Goal: Find specific fact: Find specific fact

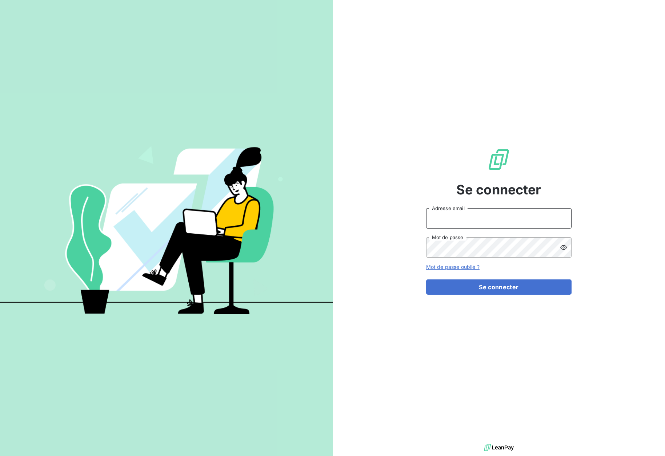
click at [447, 219] on input "Adresse email" at bounding box center [498, 218] width 145 height 20
click at [0, 456] on com-1password-button at bounding box center [0, 456] width 0 height 0
type input "recouvrement-isolidarite@cmservice.fr"
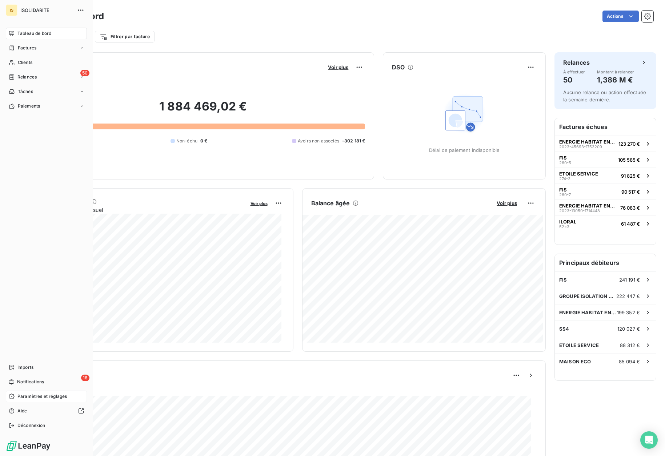
click at [31, 397] on span "Paramètres et réglages" at bounding box center [41, 396] width 49 height 7
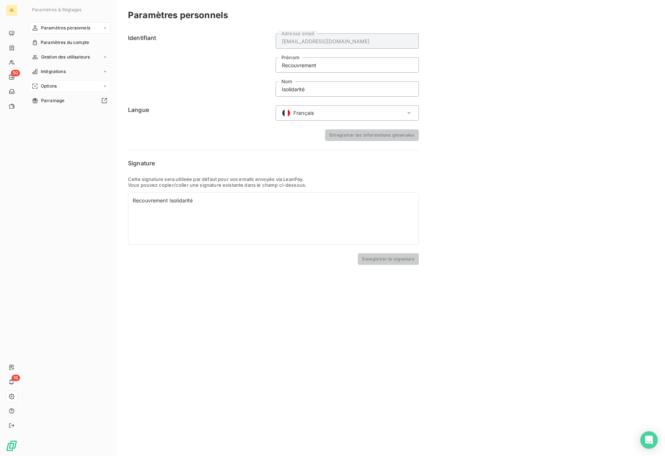
click at [52, 88] on span "Options" at bounding box center [49, 86] width 16 height 7
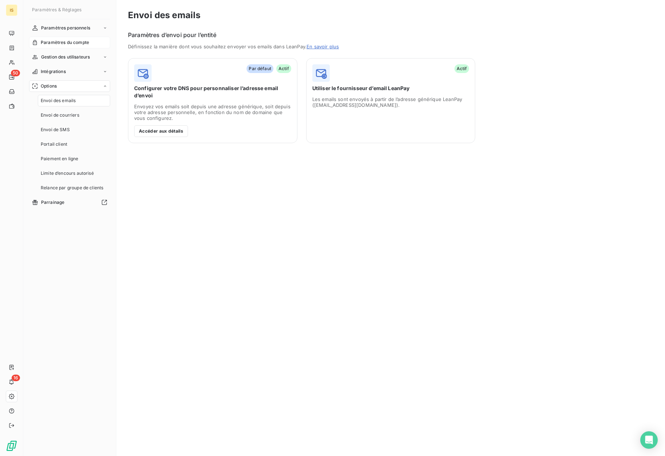
click at [53, 43] on span "Paramètres du compte" at bounding box center [65, 42] width 48 height 7
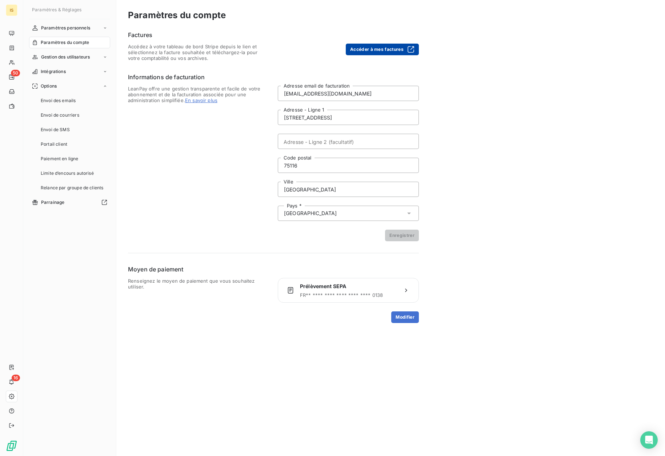
click at [399, 49] on button "Accéder à mes factures" at bounding box center [382, 50] width 73 height 12
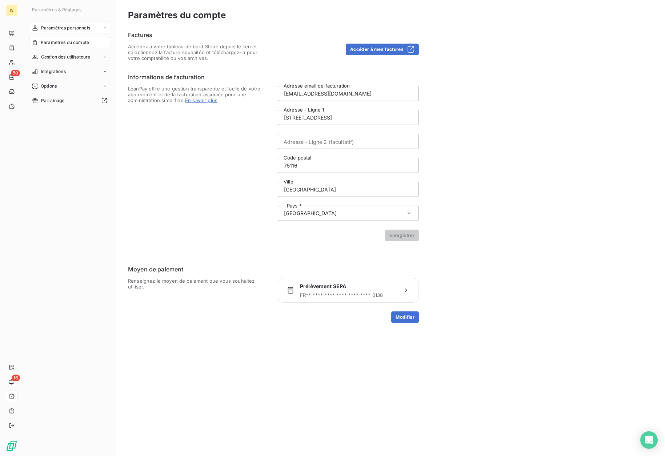
click at [73, 32] on div "Paramètres personnels" at bounding box center [69, 28] width 81 height 12
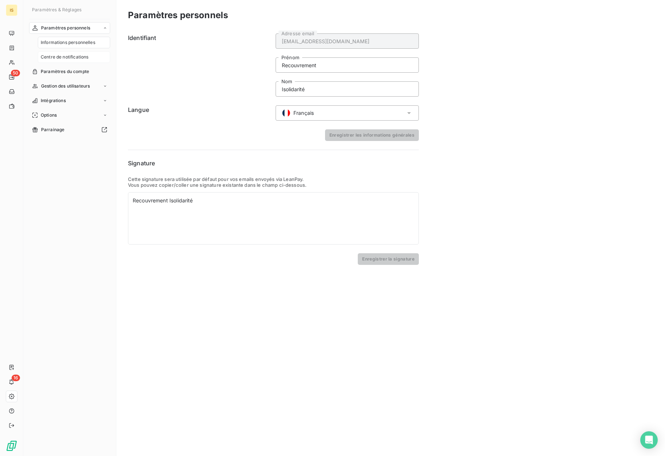
click at [79, 60] on span "Centre de notifications" at bounding box center [65, 57] width 48 height 7
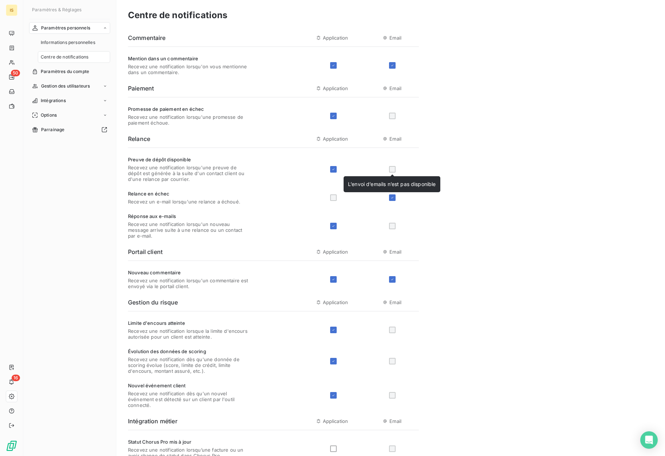
click at [393, 170] on div at bounding box center [392, 169] width 7 height 7
click at [391, 171] on div at bounding box center [392, 169] width 7 height 7
click at [333, 170] on icon at bounding box center [333, 169] width 2 height 1
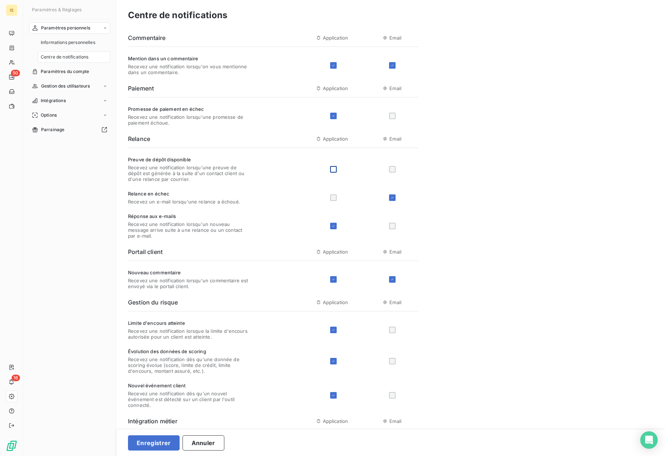
click at [396, 169] on div at bounding box center [374, 169] width 89 height 7
click at [393, 169] on div at bounding box center [392, 169] width 7 height 7
click at [334, 170] on div at bounding box center [333, 169] width 7 height 7
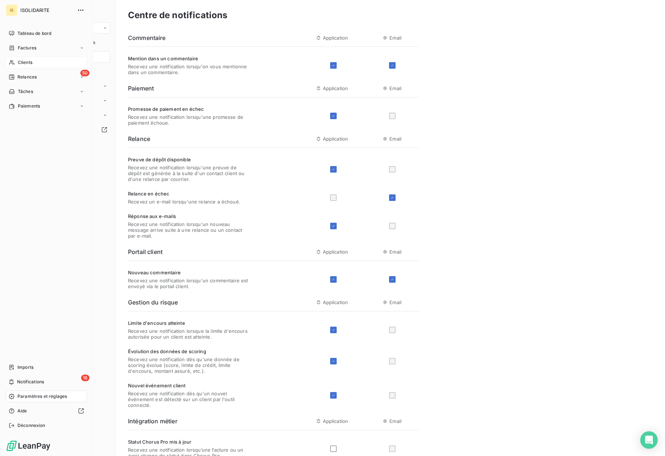
click at [31, 61] on span "Clients" at bounding box center [25, 62] width 15 height 7
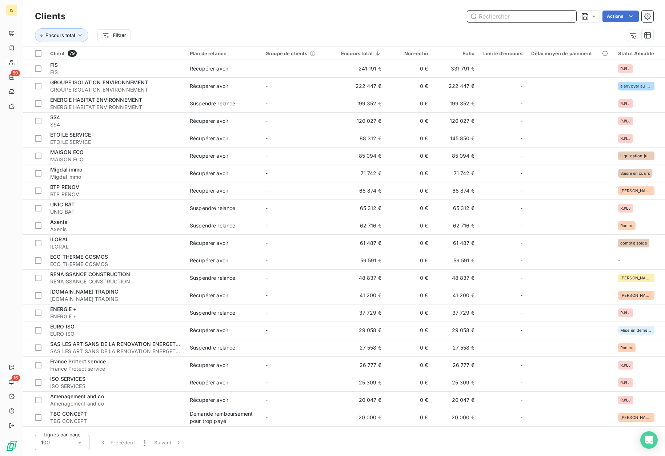
click at [503, 19] on input "text" at bounding box center [521, 17] width 109 height 12
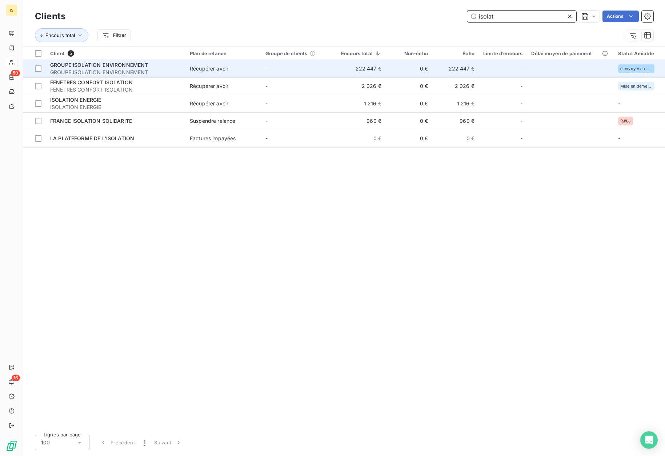
type input "isolat"
click at [415, 65] on td "0 €" at bounding box center [408, 68] width 47 height 17
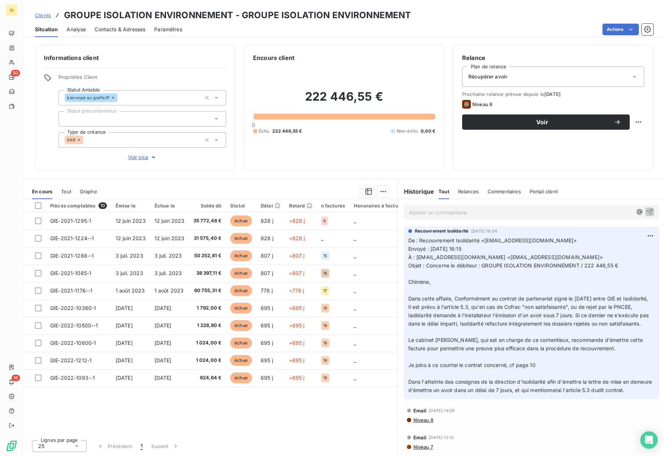
click at [106, 29] on span "Contacts & Adresses" at bounding box center [119, 29] width 51 height 7
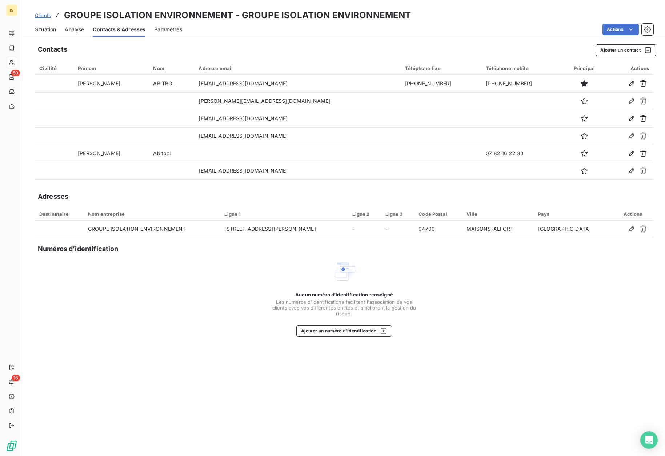
click at [40, 28] on span "Situation" at bounding box center [45, 29] width 21 height 7
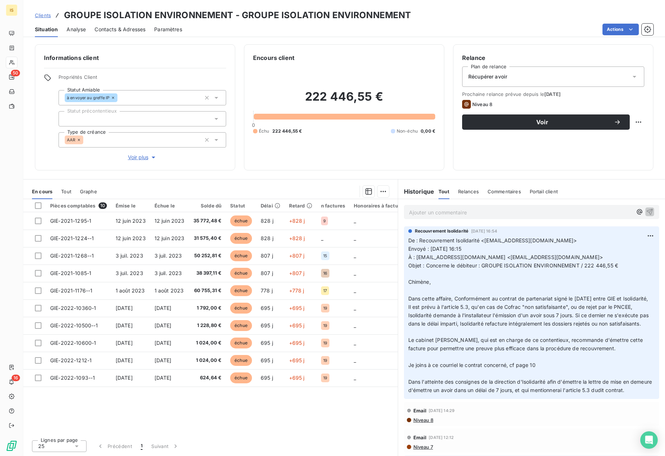
click at [120, 31] on span "Contacts & Adresses" at bounding box center [119, 29] width 51 height 7
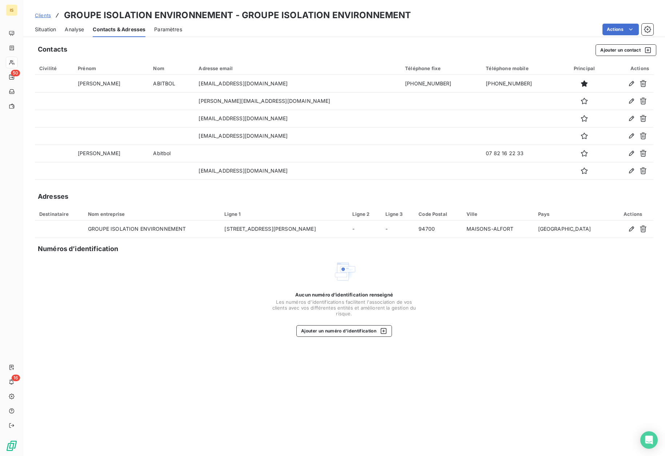
click at [47, 31] on span "Situation" at bounding box center [45, 29] width 21 height 7
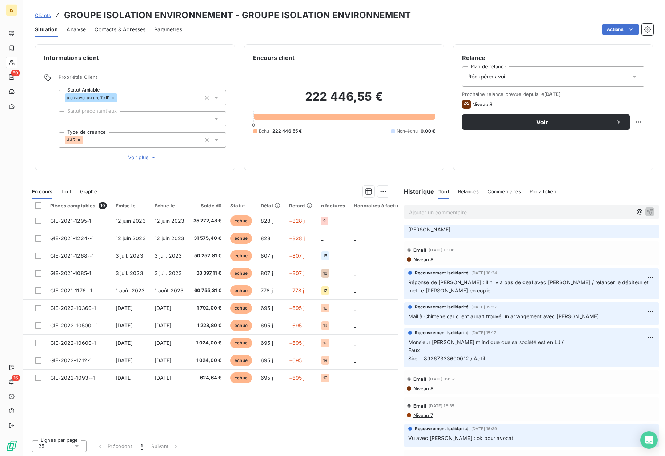
scroll to position [773, 0]
drag, startPoint x: 468, startPoint y: 383, endPoint x: 424, endPoint y: 385, distance: 43.6
click at [424, 361] on span "Monsieur Ishai m'indique que sa société est en LJ / Faux Siret : 89267333600012…" at bounding box center [486, 349] width 157 height 23
copy span "89267333600012"
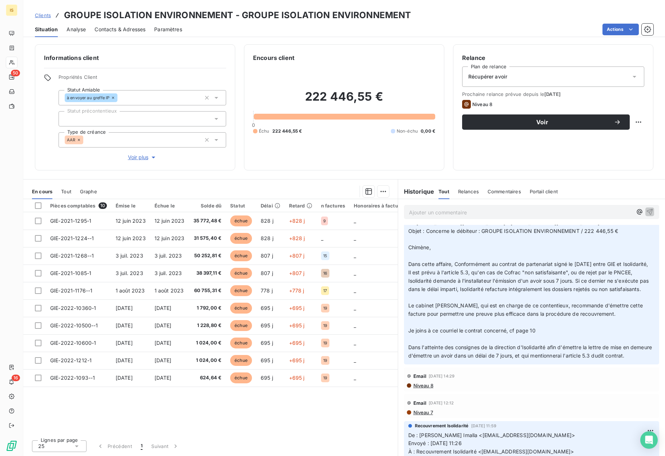
scroll to position [0, 0]
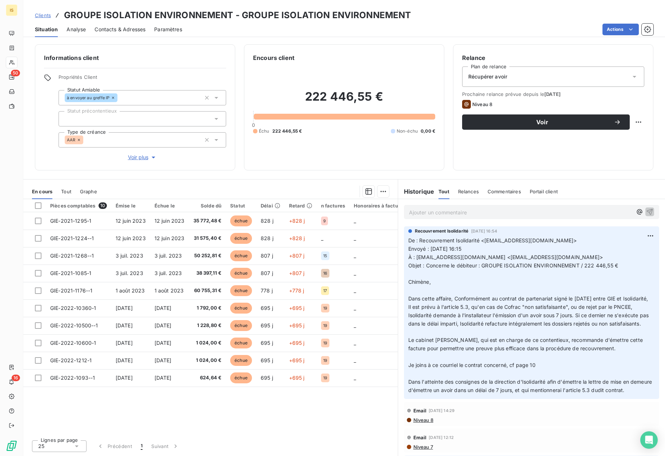
click at [443, 215] on p "Ajouter un commentaire ﻿" at bounding box center [520, 212] width 223 height 9
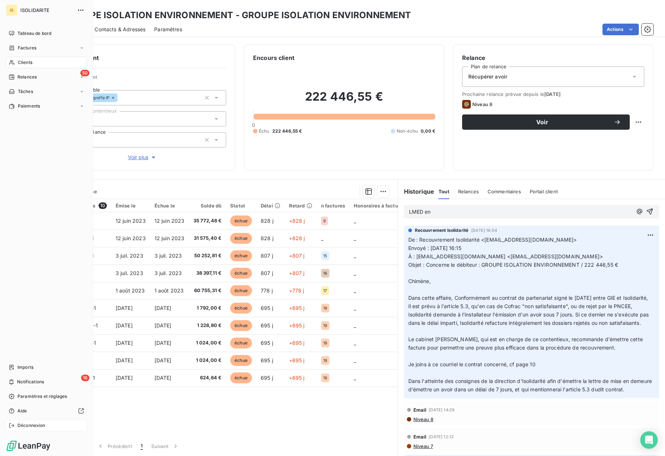
click at [36, 424] on span "Déconnexion" at bounding box center [31, 425] width 28 height 7
